Goal: Communication & Community: Participate in discussion

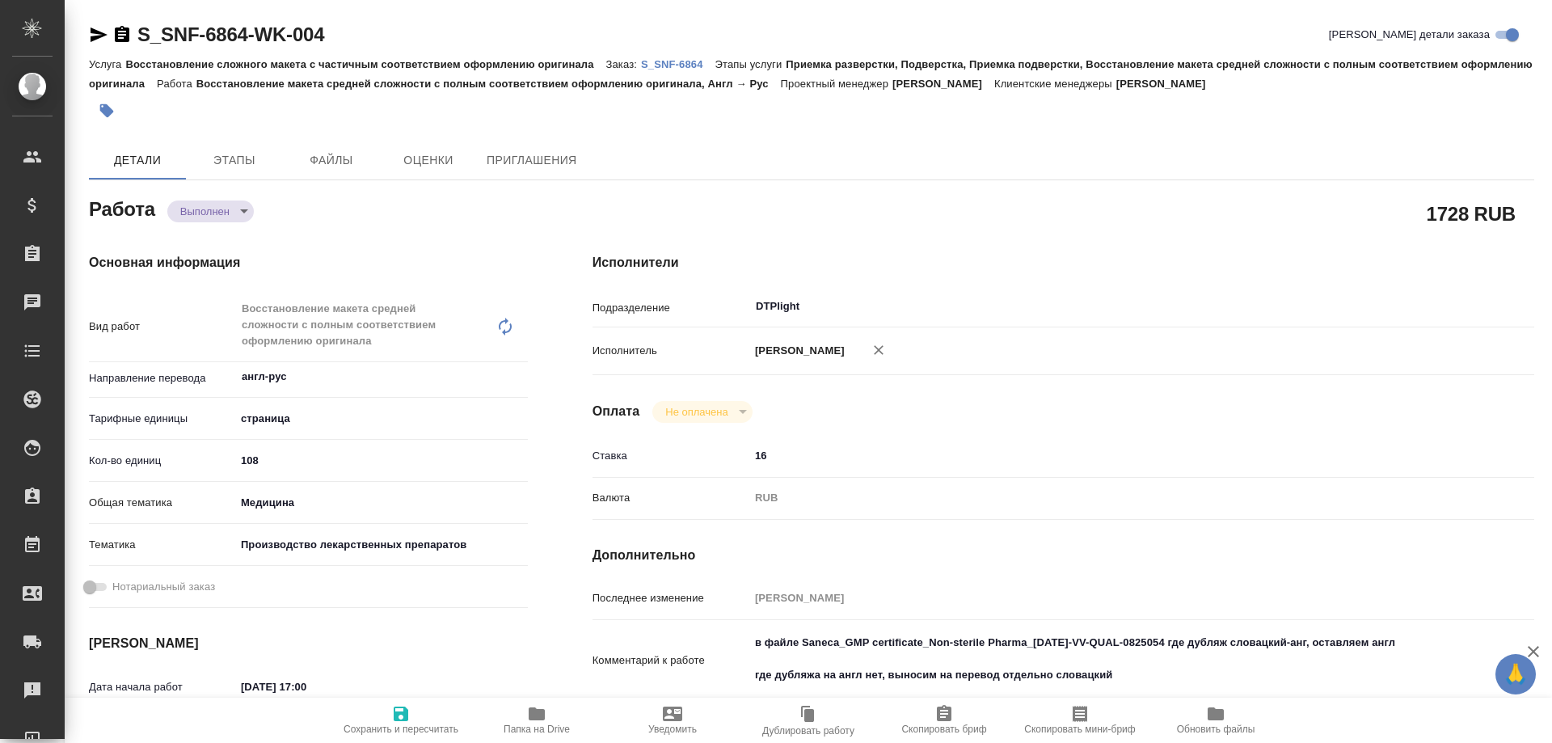
type textarea "x"
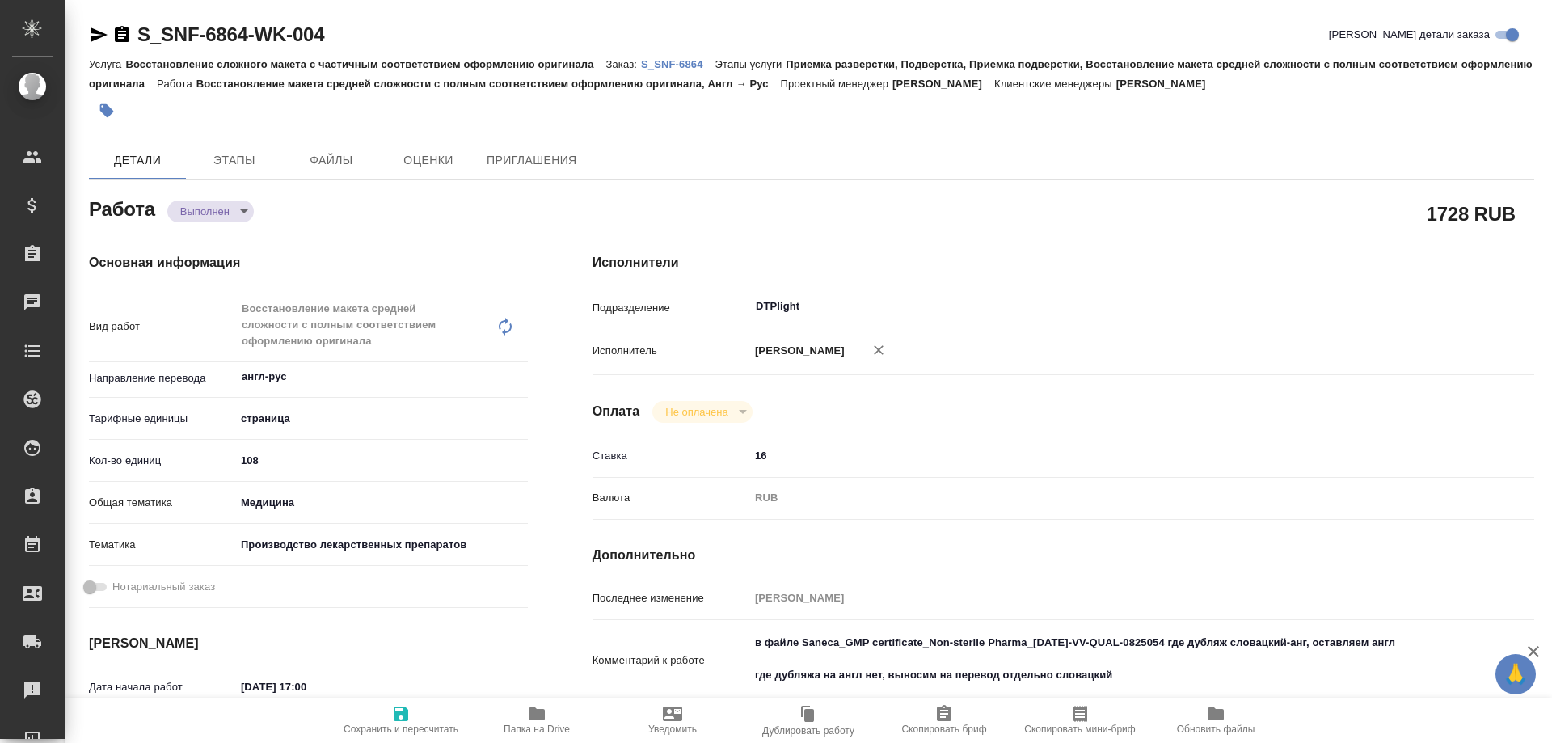
type textarea "x"
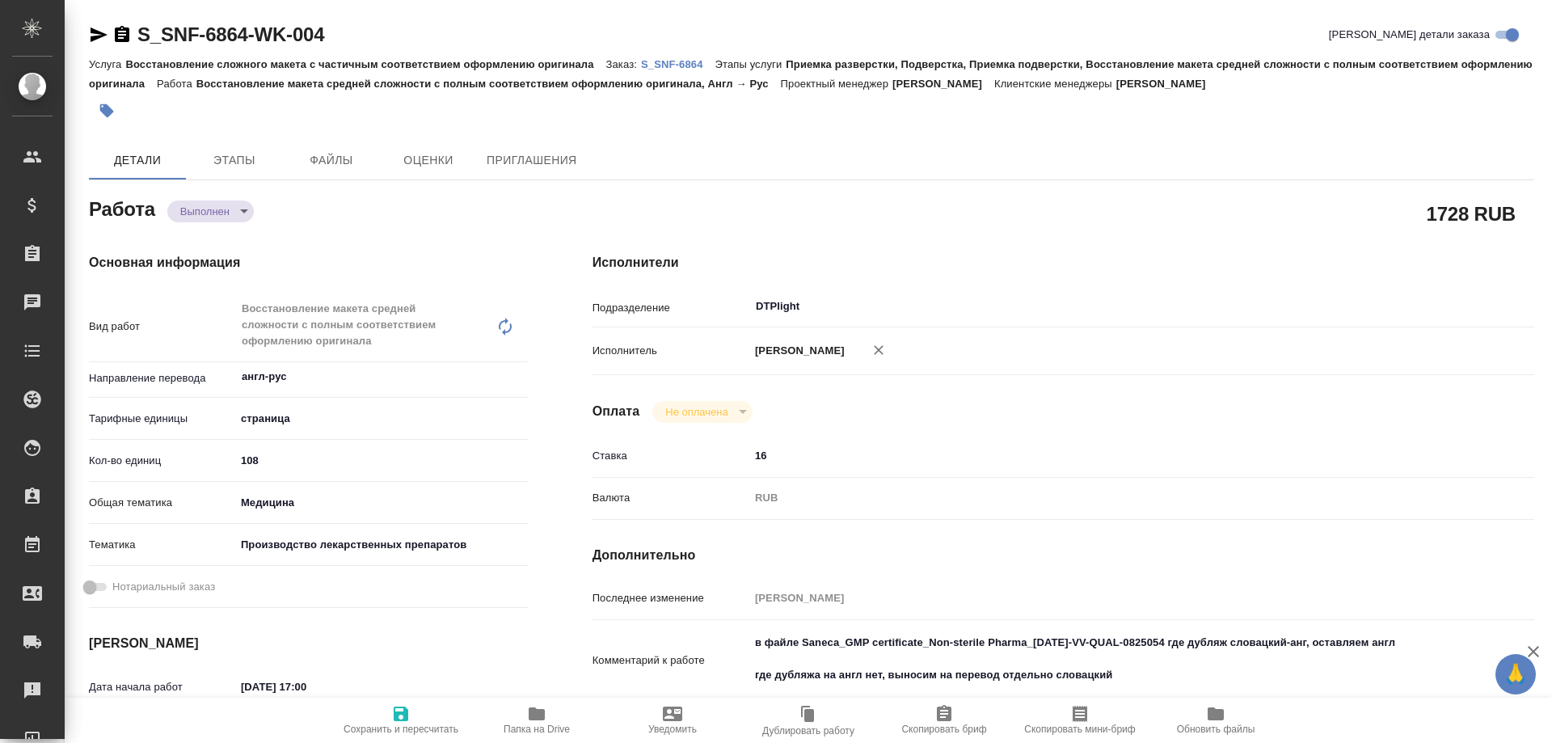
type textarea "x"
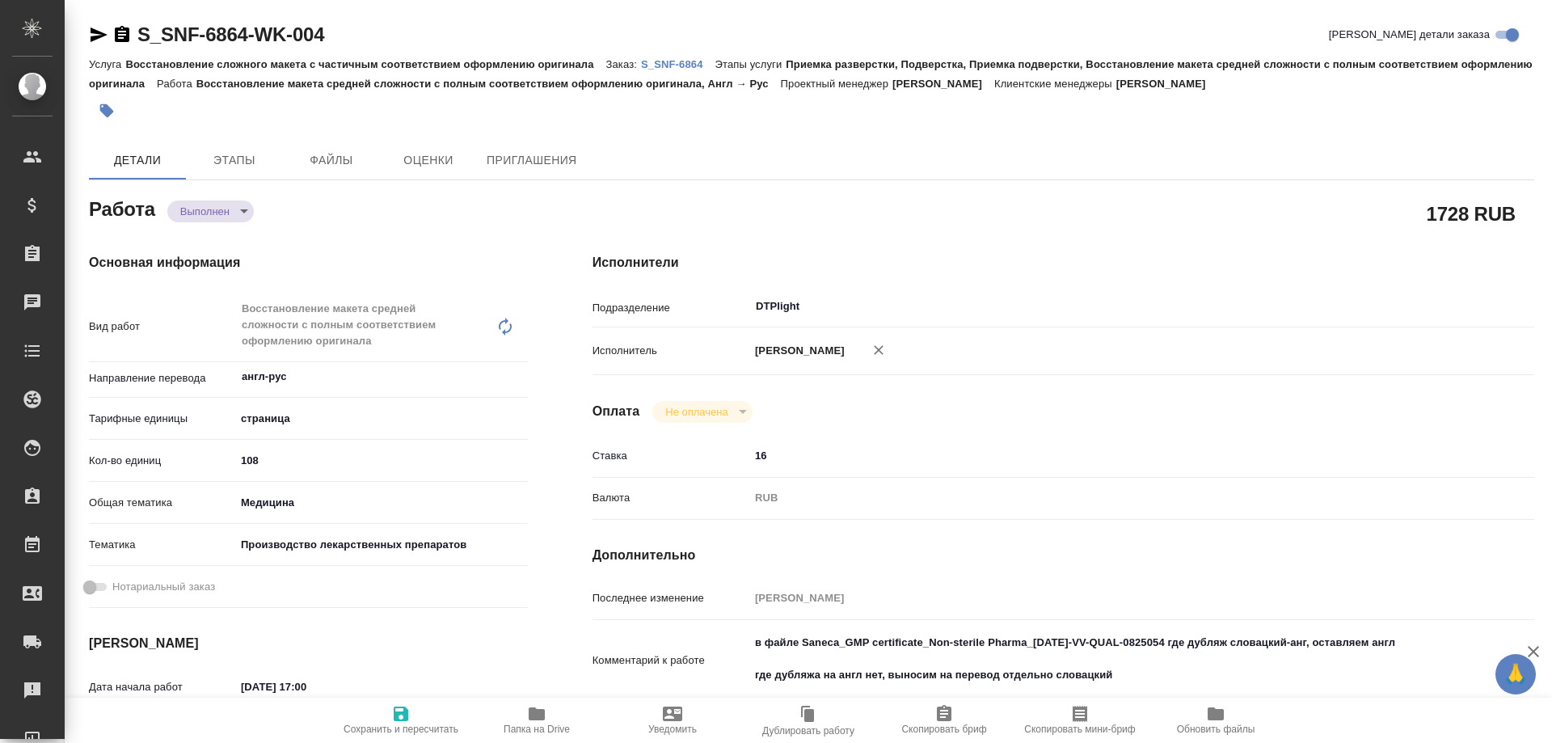
type textarea "x"
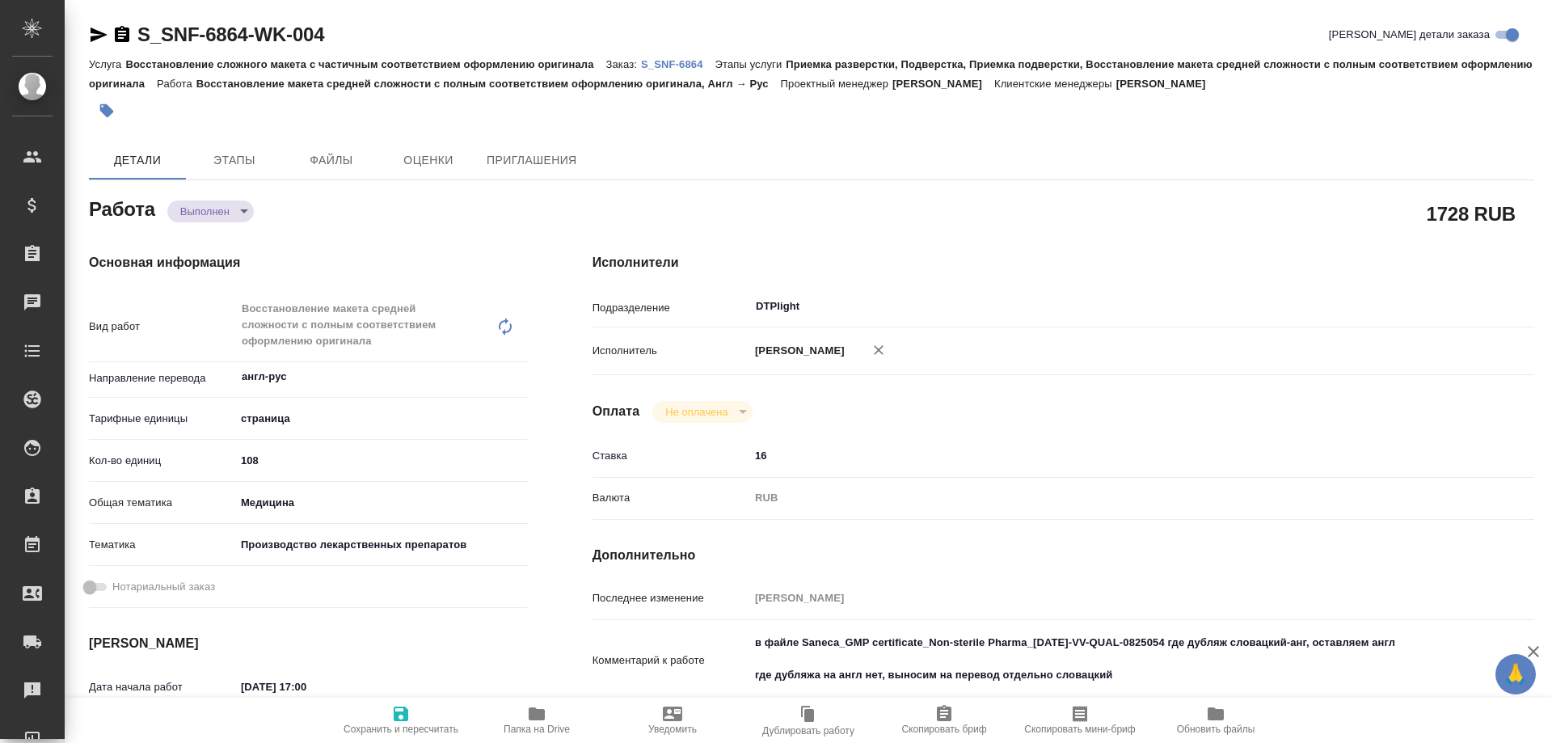
type textarea "x"
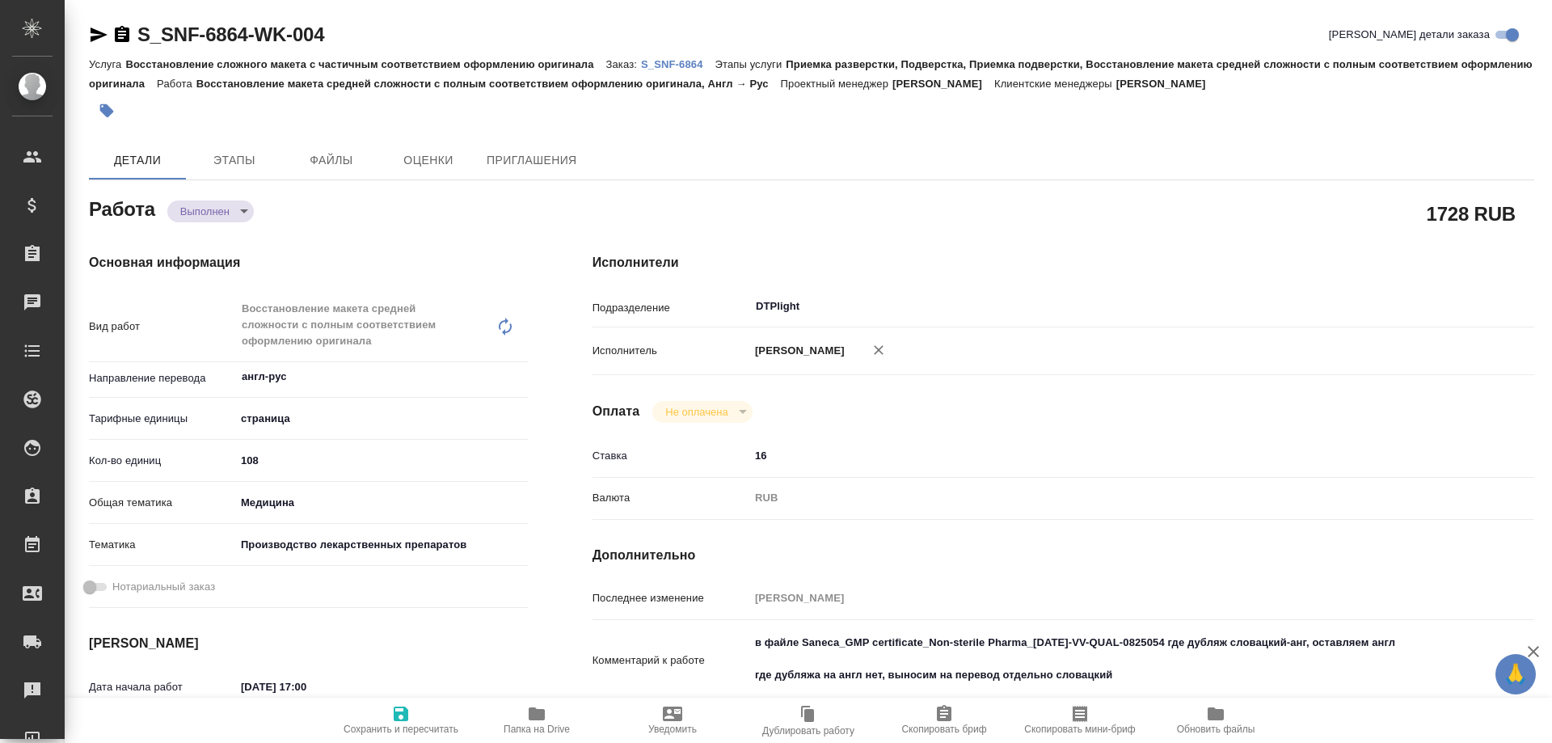
type textarea "x"
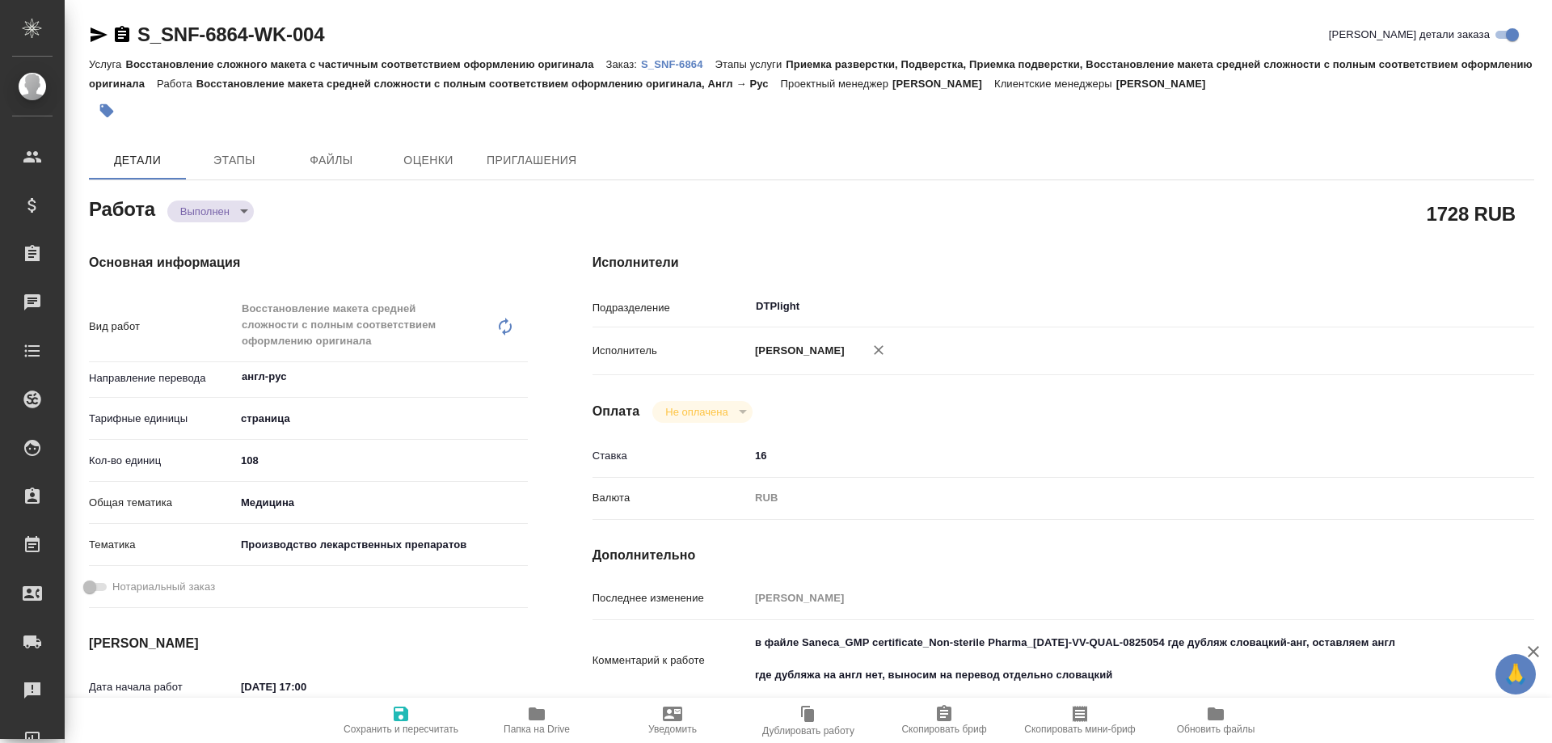
click at [540, 719] on icon "button" at bounding box center [537, 713] width 16 height 13
type textarea "x"
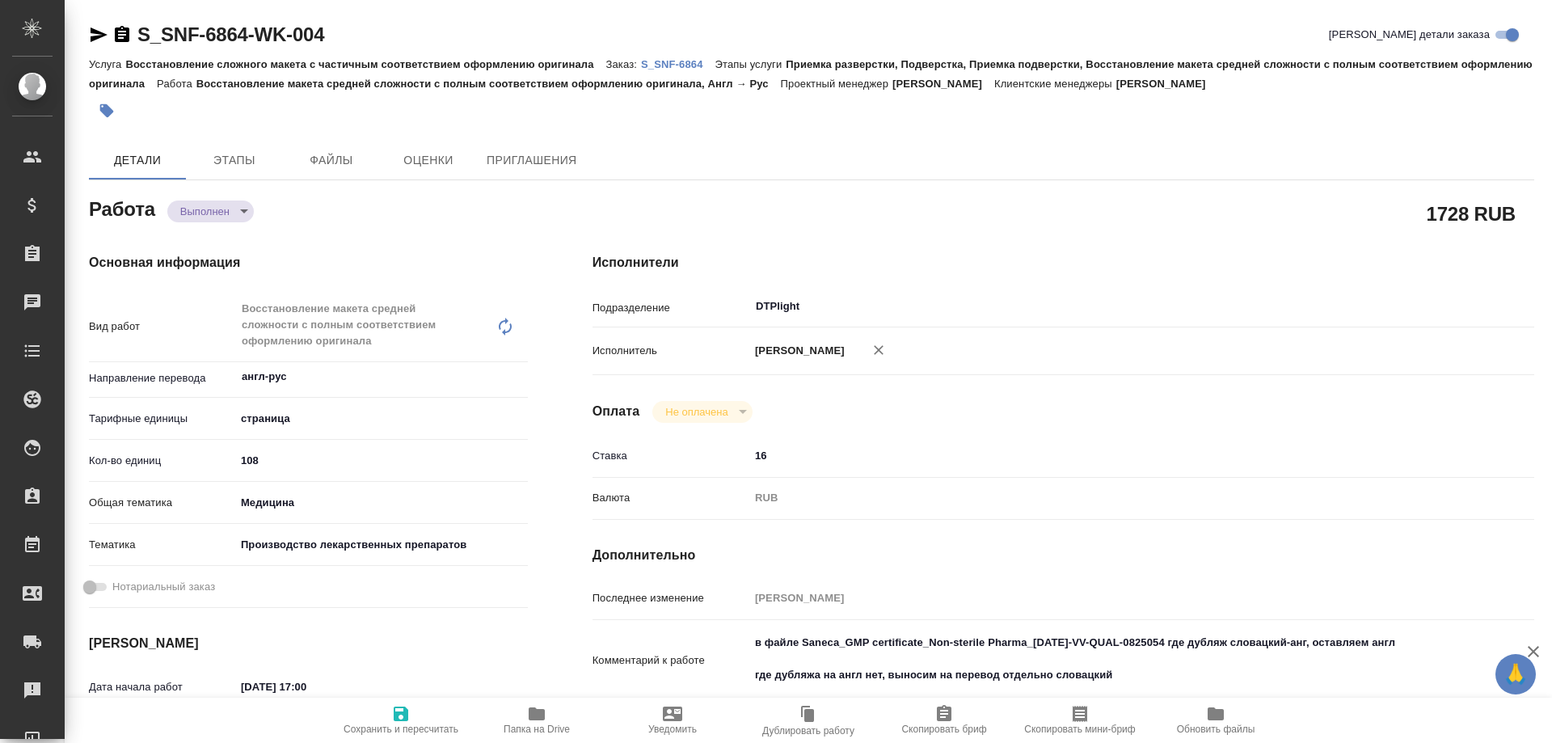
type textarea "x"
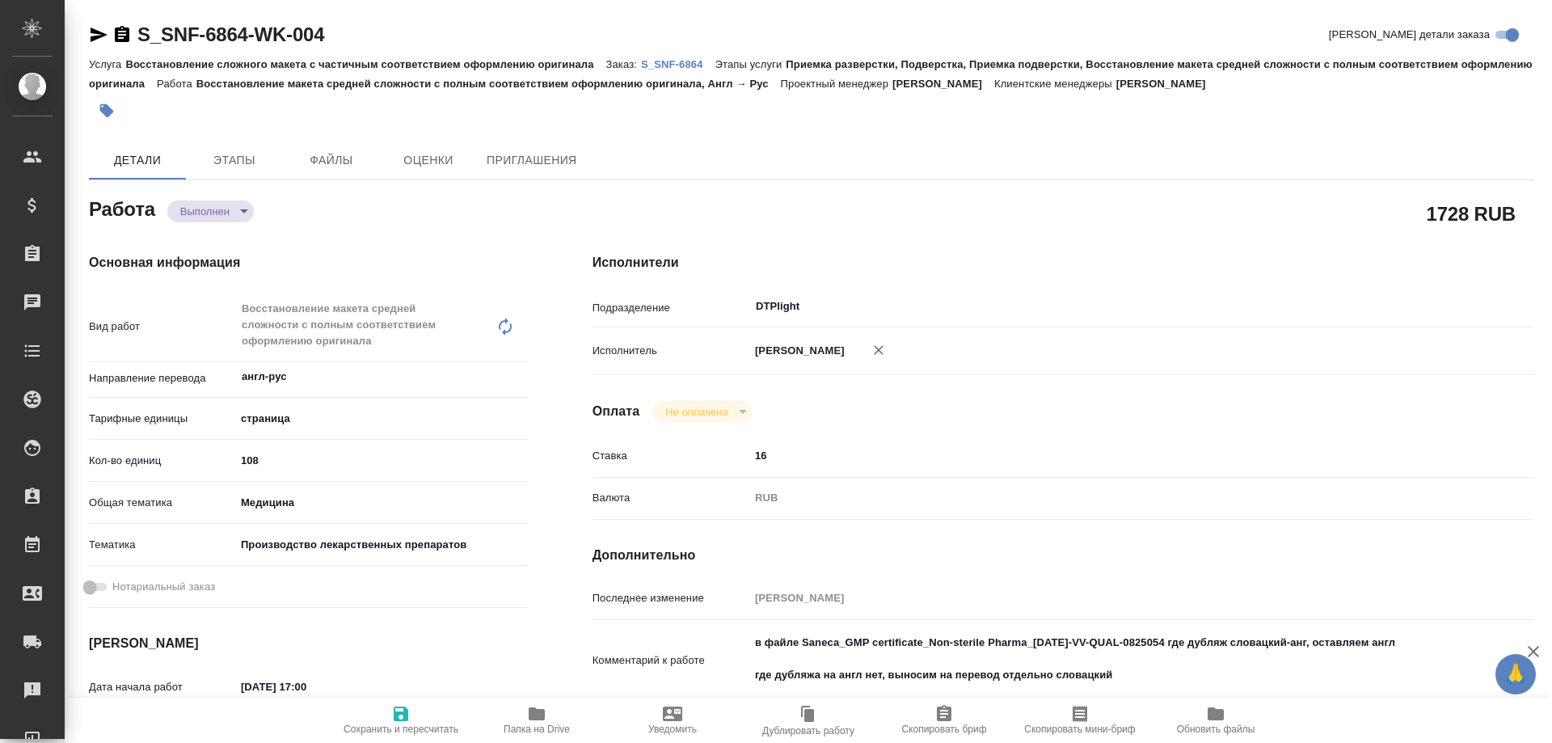
type textarea "x"
click at [224, 206] on body "🙏 .cls-1 fill:#fff; AWATERA Arsenyeva Vera Клиенты Спецификации Заказы 34 Чаты …" at bounding box center [776, 371] width 1552 height 743
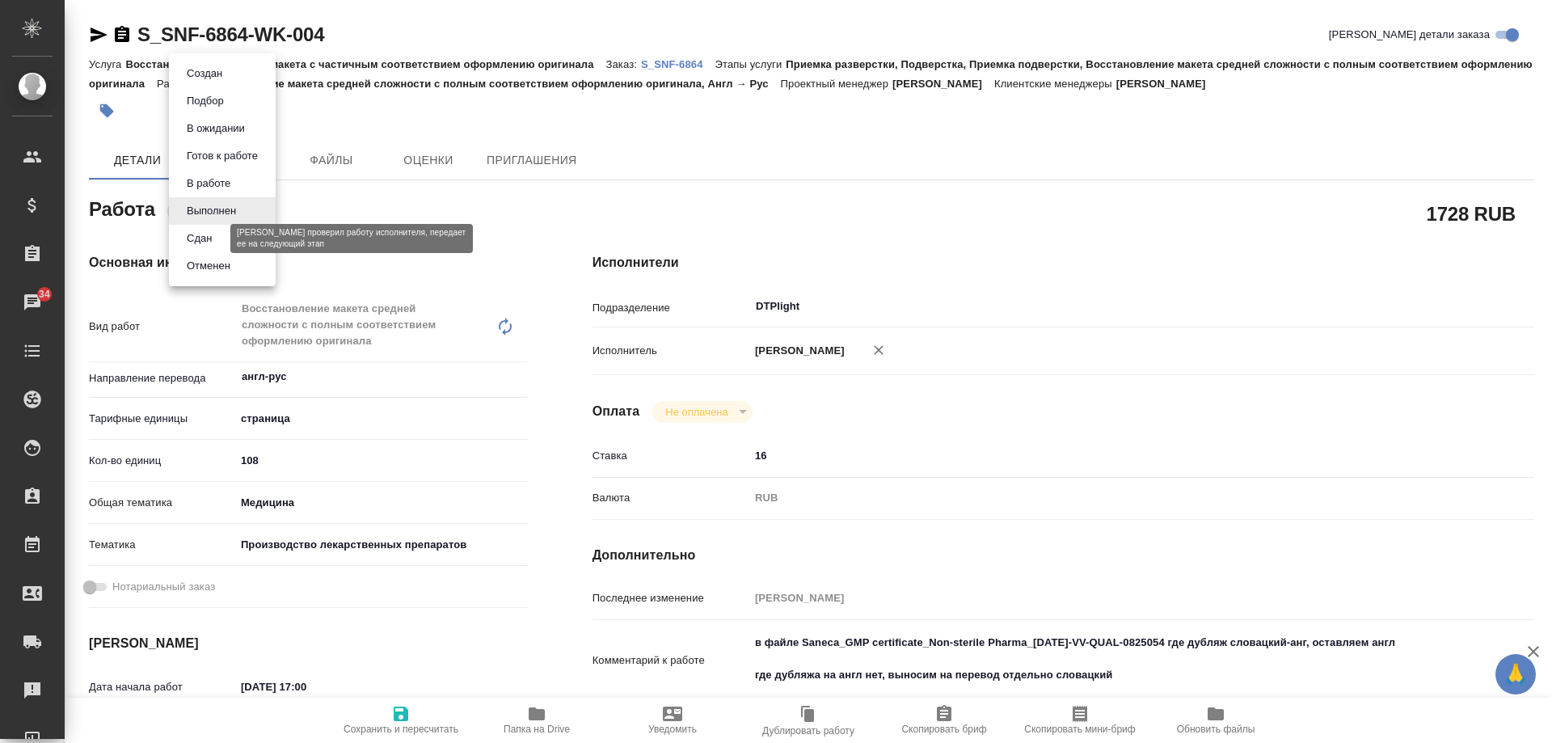
click at [209, 239] on button "Сдан" at bounding box center [199, 239] width 35 height 18
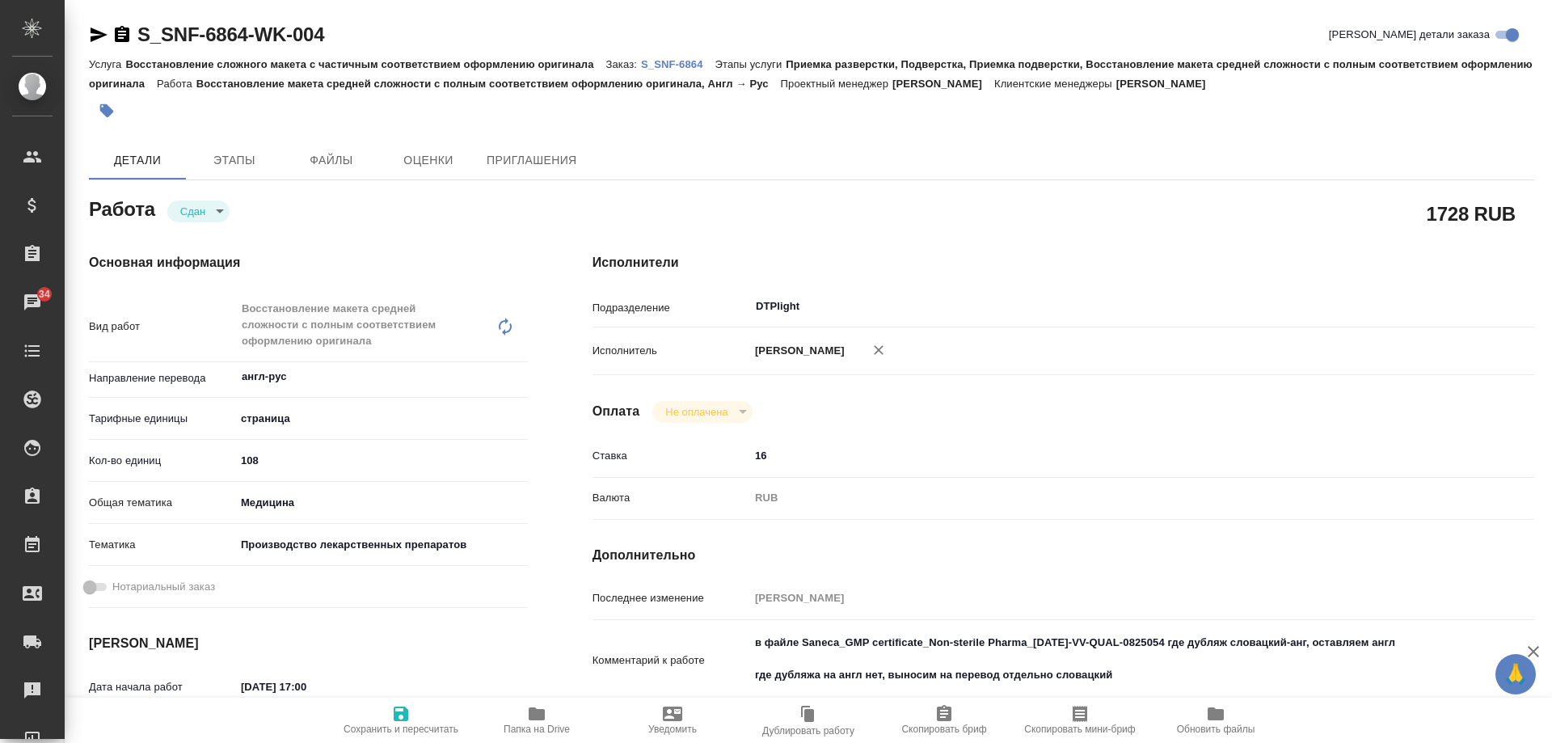
type textarea "x"
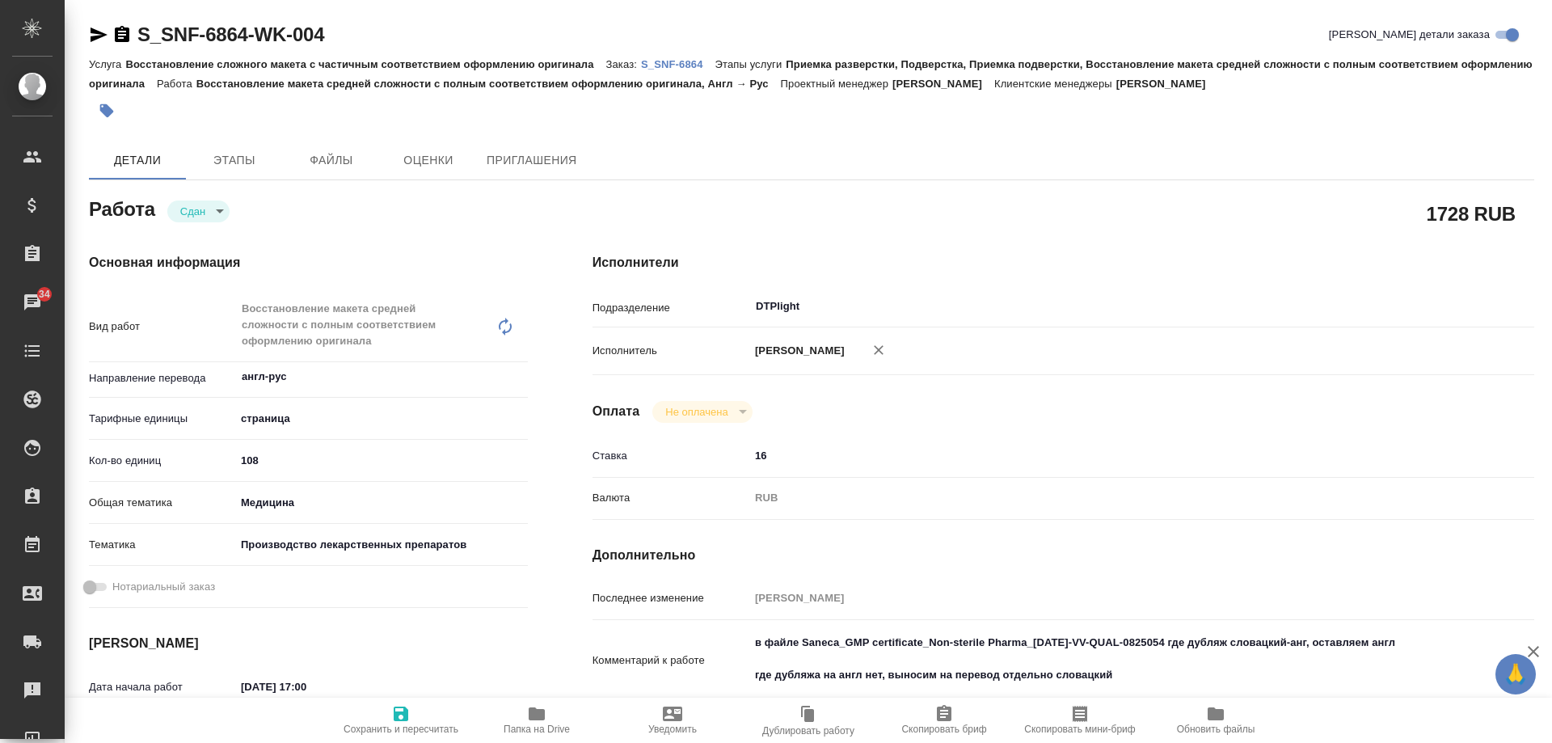
type textarea "x"
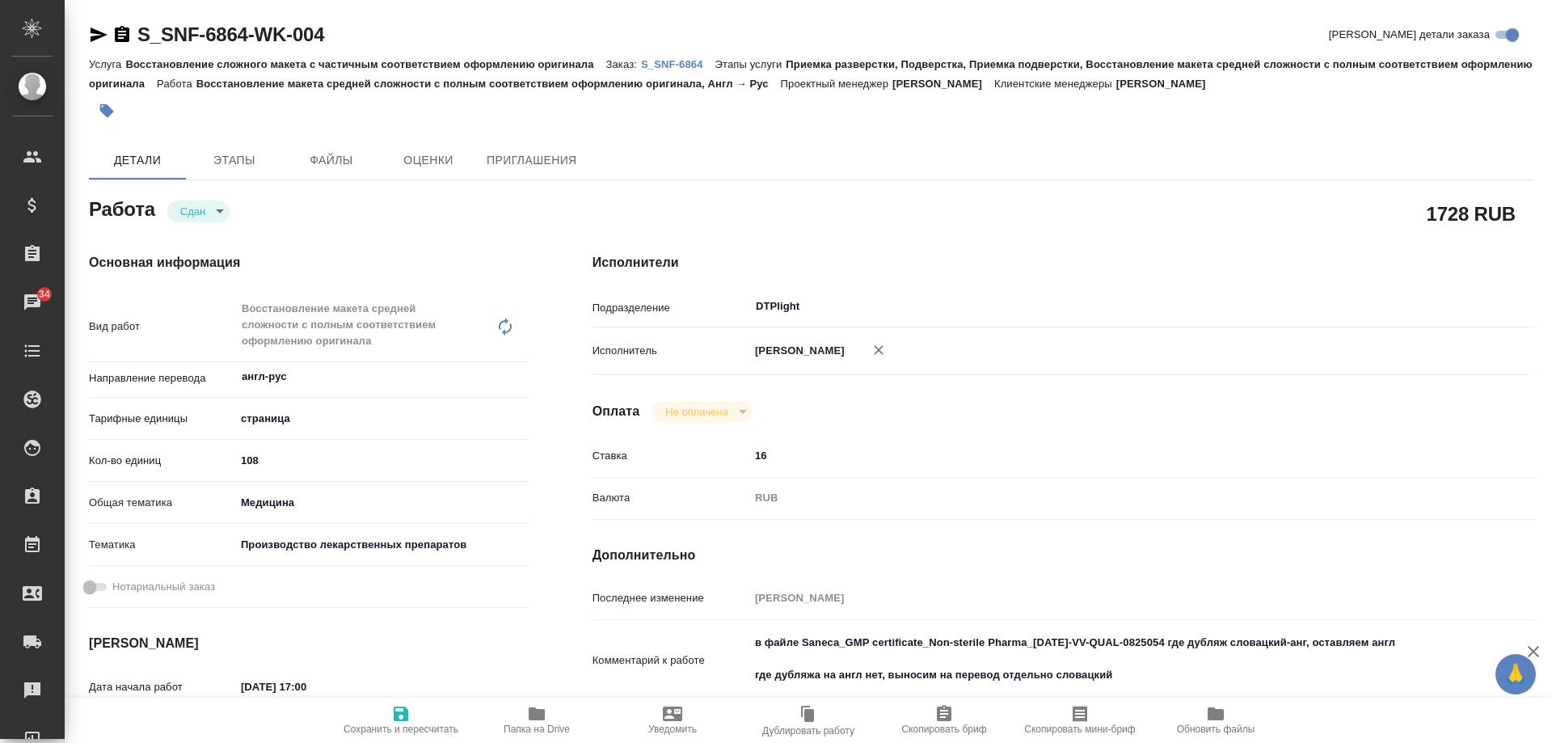
click at [671, 63] on p "S_SNF-6864" at bounding box center [678, 64] width 74 height 12
type textarea "x"
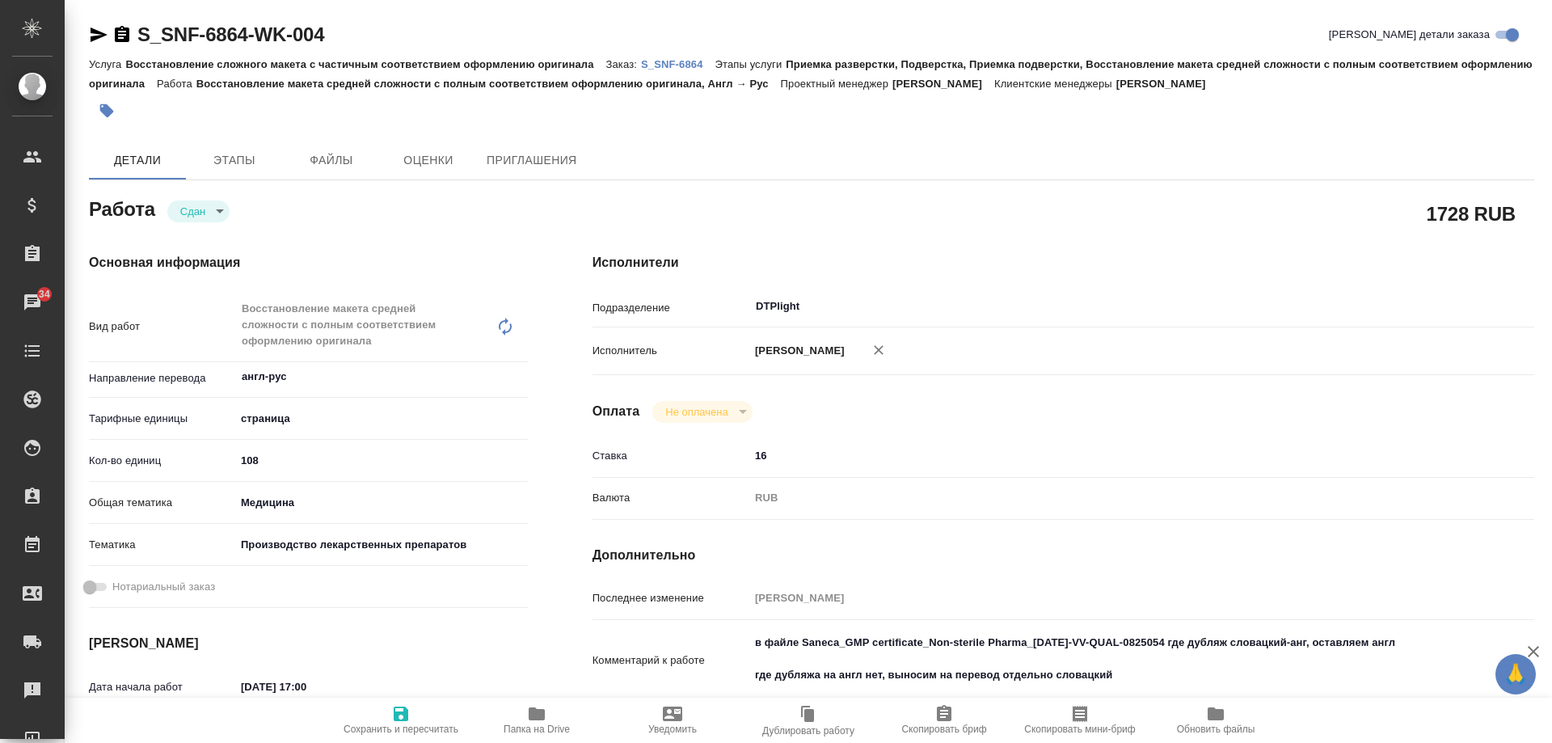
type textarea "x"
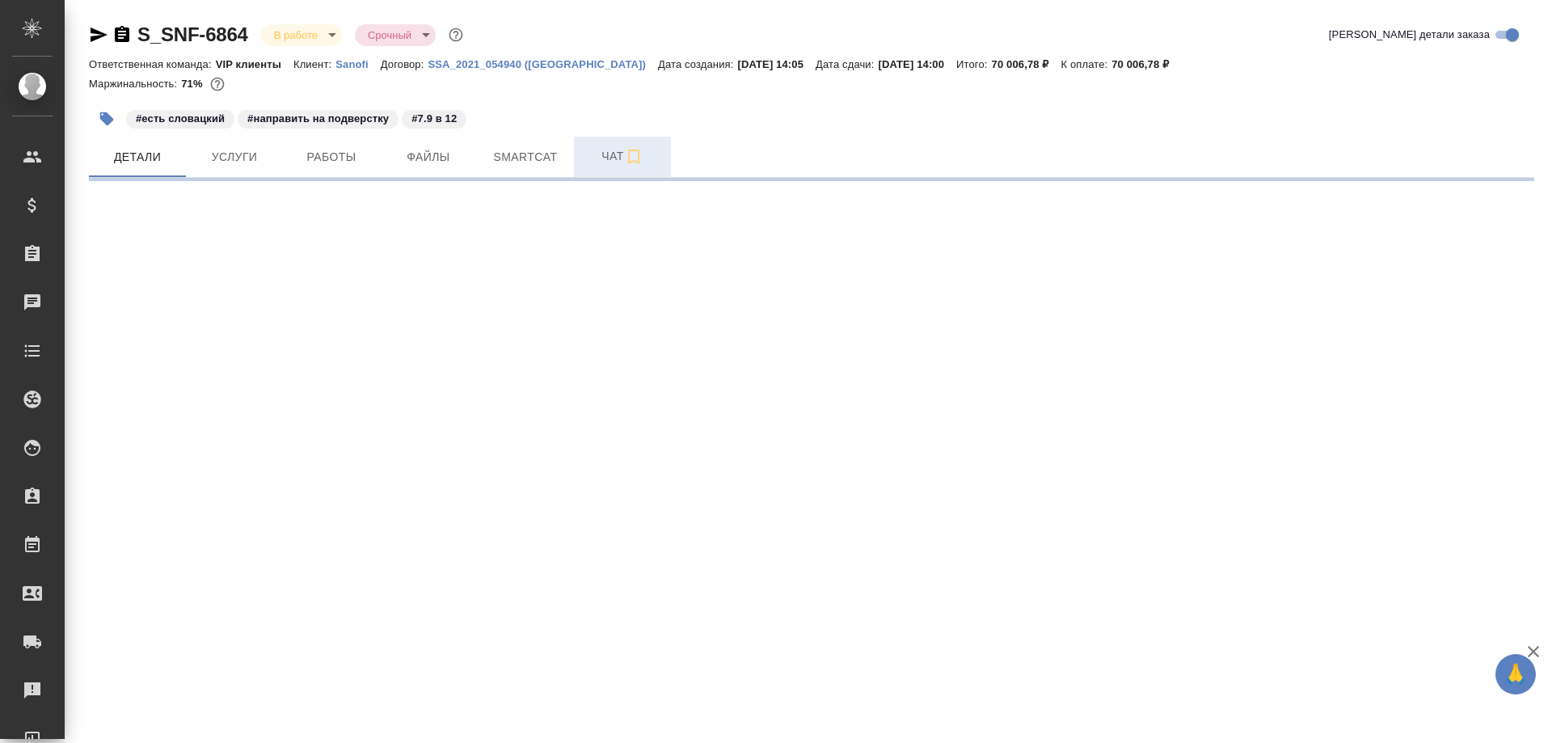
select select "RU"
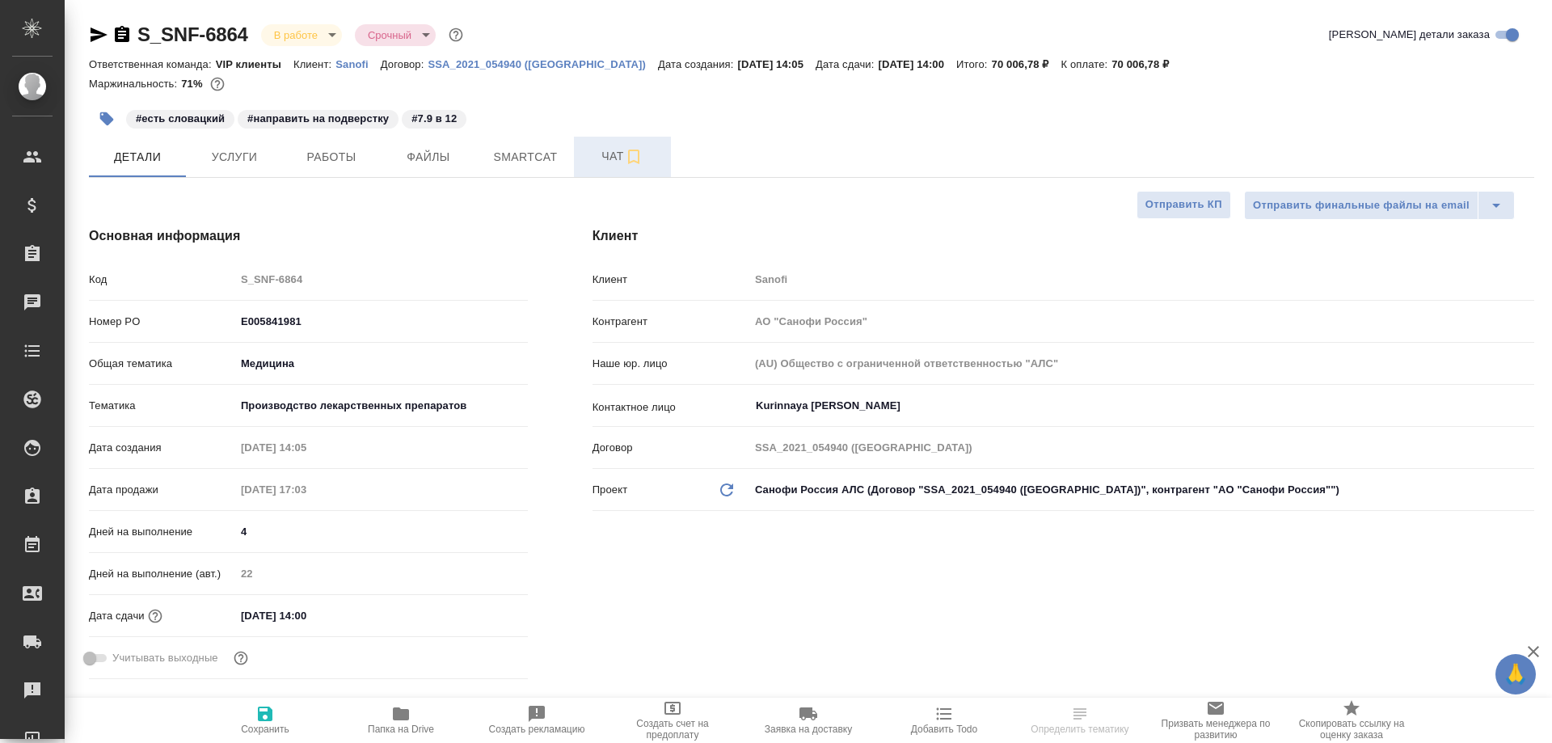
type textarea "x"
click at [604, 163] on span "Чат" at bounding box center [623, 156] width 78 height 20
type textarea "x"
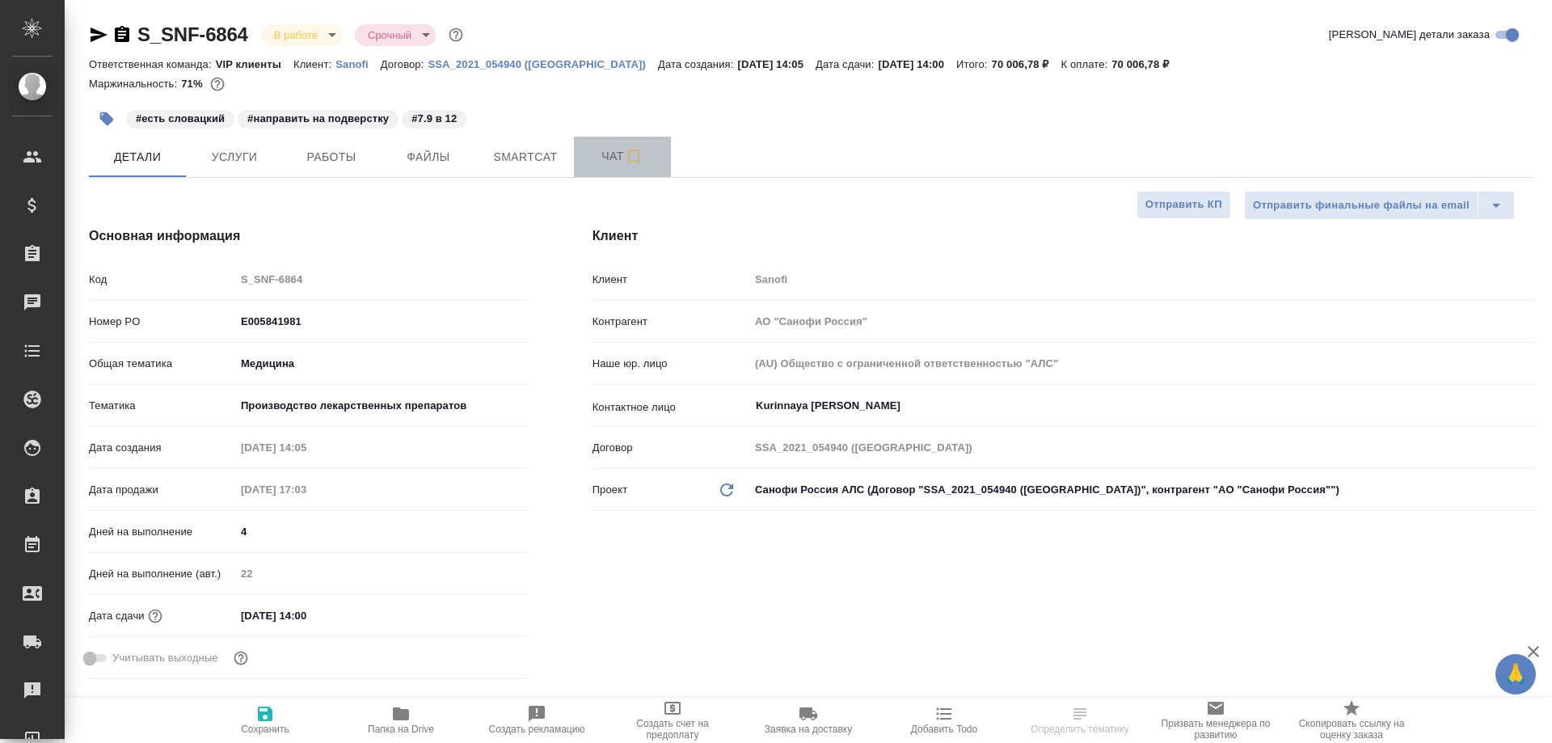
type textarea "x"
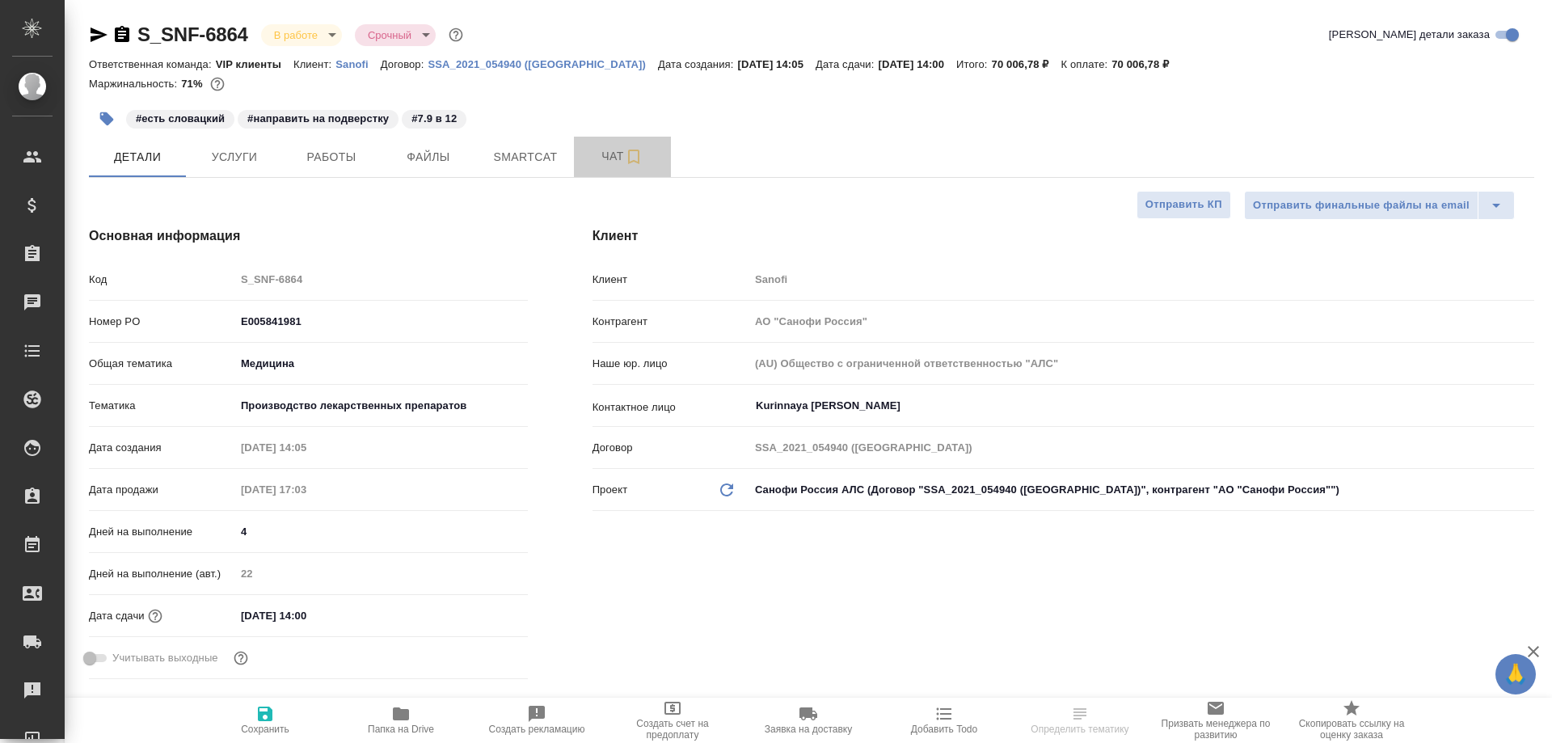
type input "[PERSON_NAME]"
type input "Комаров Роман"
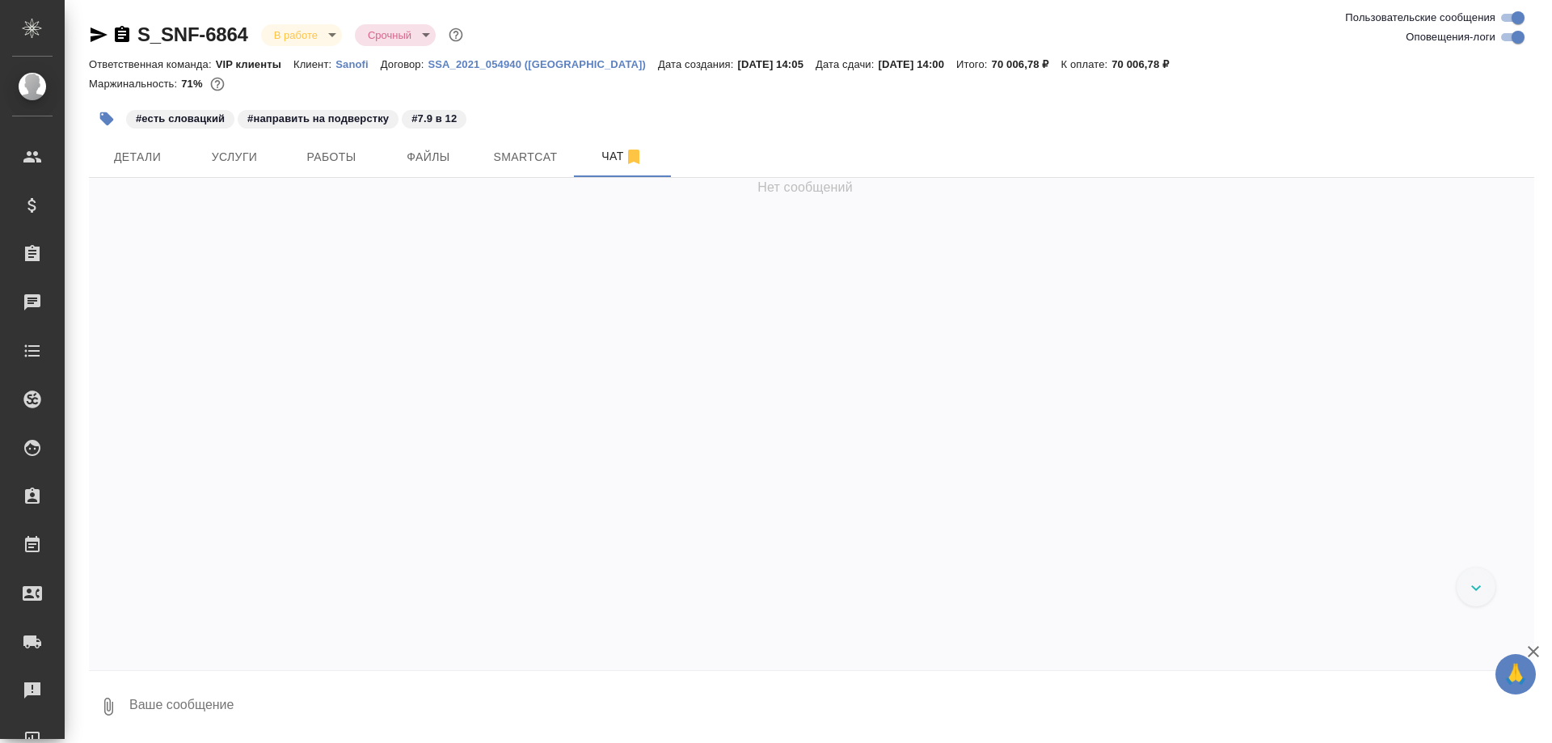
click at [327, 699] on textarea at bounding box center [831, 706] width 1407 height 55
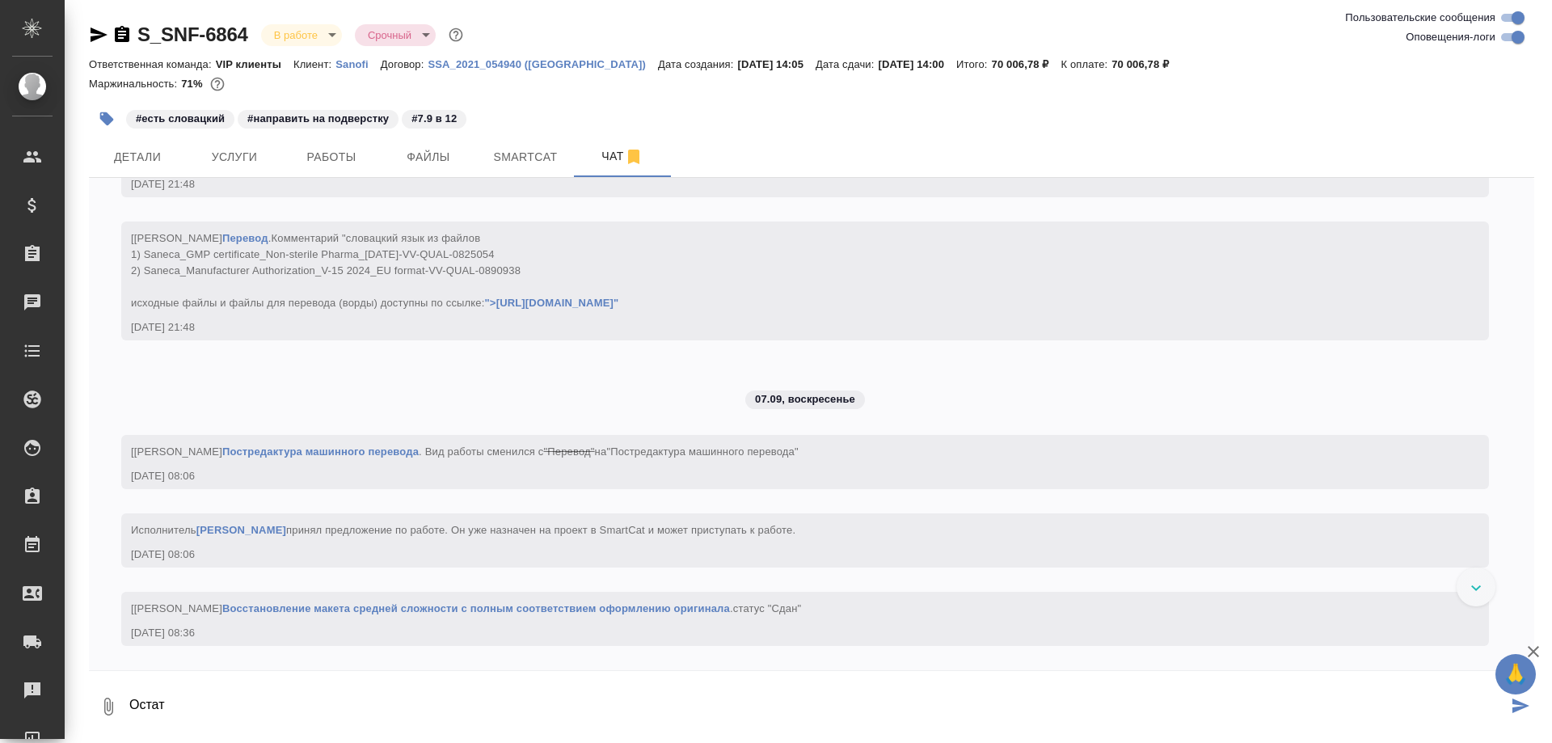
scroll to position [9786, 0]
paste textarea "https://drive.awatera.com/apps/files/?dir=/Shares/Sanofi/Orders/S_SNF-6864/ForT…"
type textarea "Остаток готов: https://drive.awatera.com/apps/files/?dir=/Shares/Sanofi/Orders/…"
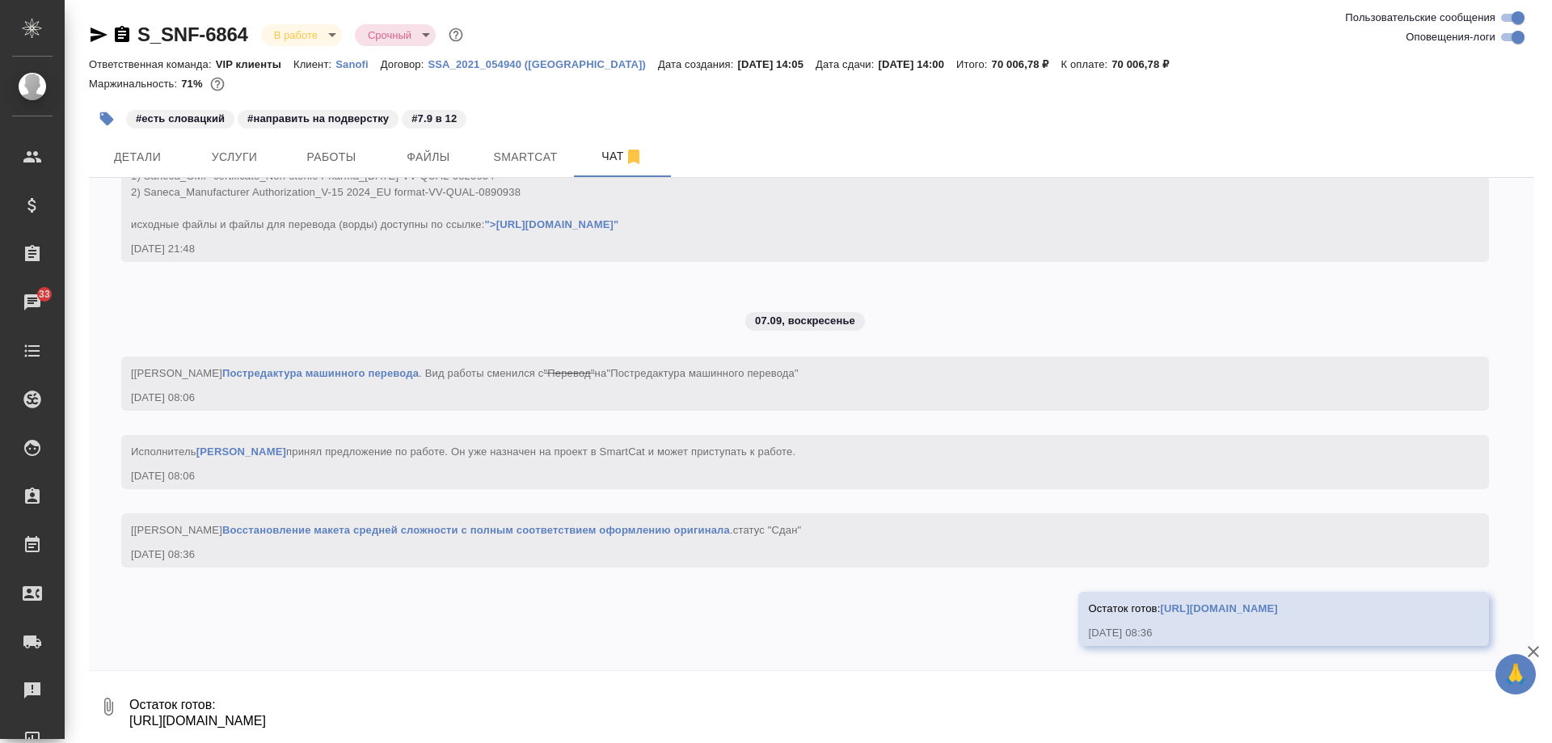
scroll to position [9962, 0]
